Goal: Book appointment/travel/reservation

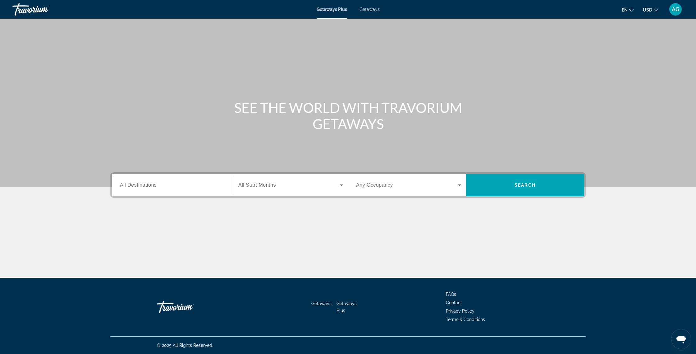
click at [179, 178] on div "Search widget" at bounding box center [172, 185] width 105 height 18
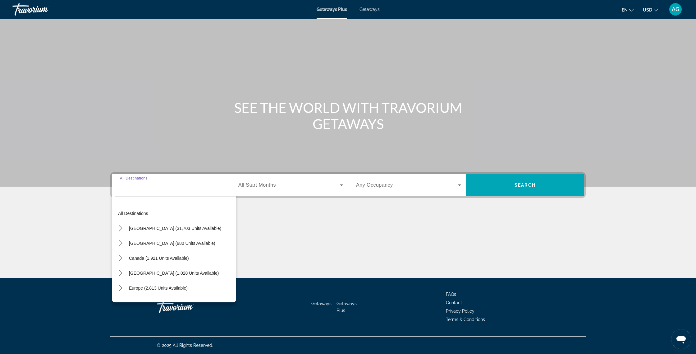
click at [340, 184] on icon "Search widget" at bounding box center [341, 184] width 7 height 7
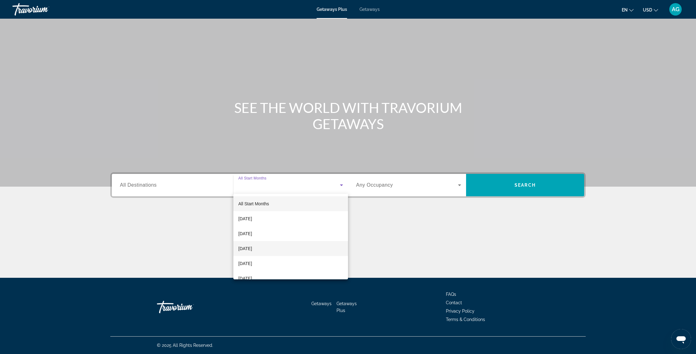
click at [252, 247] on span "[DATE]" at bounding box center [245, 248] width 14 height 7
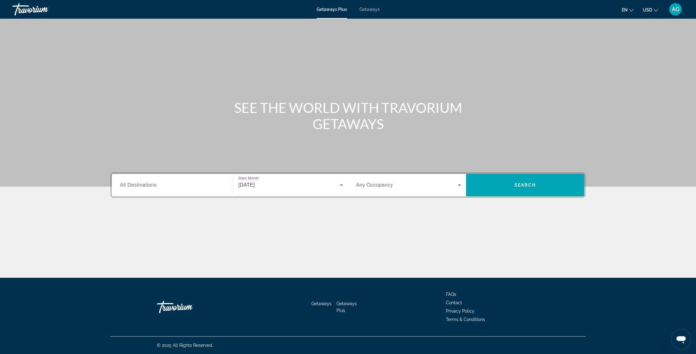
click at [373, 185] on span "Search widget" at bounding box center [407, 184] width 102 height 7
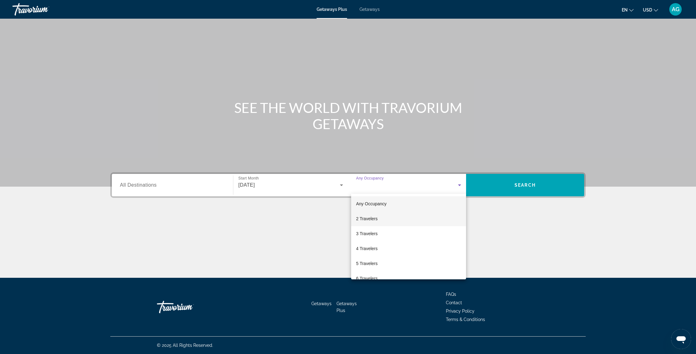
click at [373, 217] on span "2 Travelers" at bounding box center [366, 218] width 21 height 7
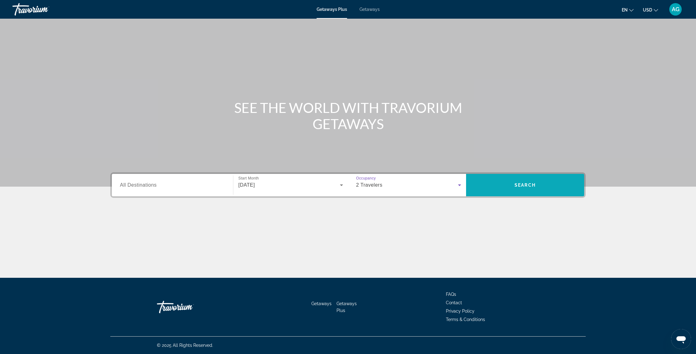
click at [373, 187] on span "Search" at bounding box center [525, 184] width 118 height 15
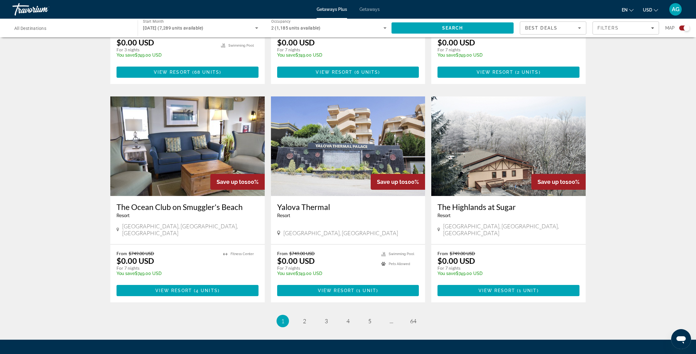
scroll to position [830, 0]
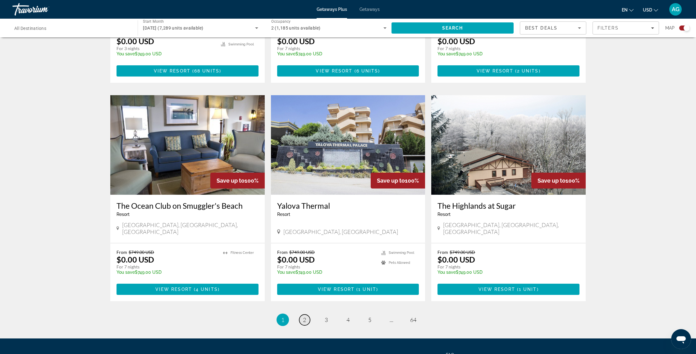
click at [304, 290] on span "2" at bounding box center [304, 319] width 3 height 7
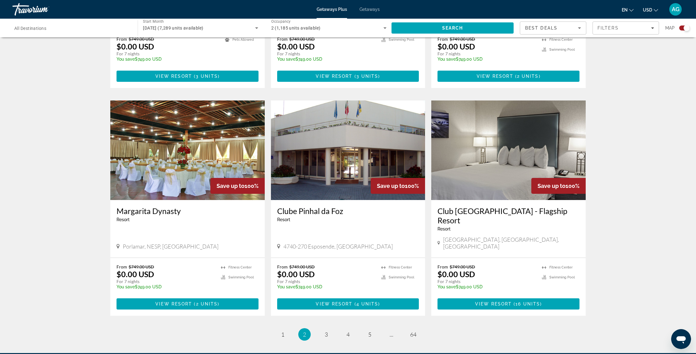
scroll to position [826, 0]
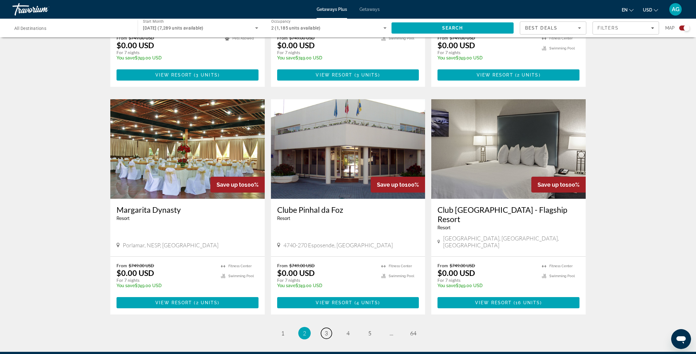
click at [324, 290] on link "page 3" at bounding box center [326, 333] width 11 height 11
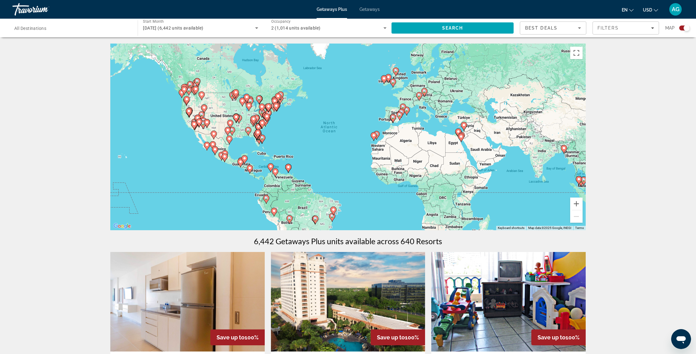
click at [204, 164] on div "To activate drag with keyboard, press Alt + Enter. Once in keyboard drag state,…" at bounding box center [348, 137] width 476 height 187
